Goal: Use online tool/utility: Utilize a website feature to perform a specific function

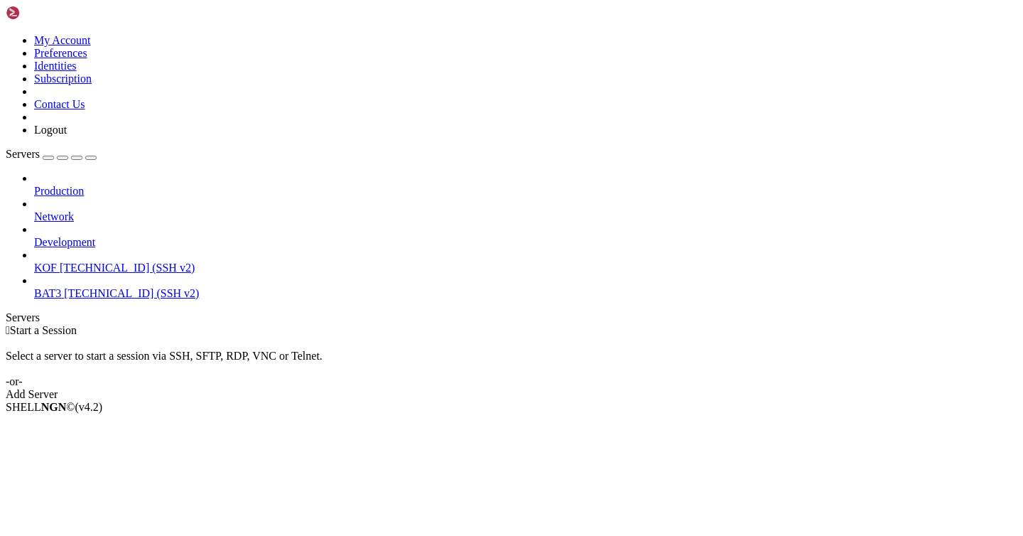
click at [67, 261] on span "[TECHNICAL_ID] (SSH v2)" at bounding box center [127, 267] width 135 height 12
